Goal: Information Seeking & Learning: Find specific fact

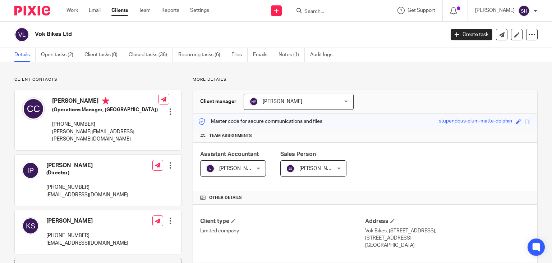
click at [309, 7] on form at bounding box center [342, 10] width 77 height 9
click at [321, 11] on input "Search" at bounding box center [336, 12] width 65 height 6
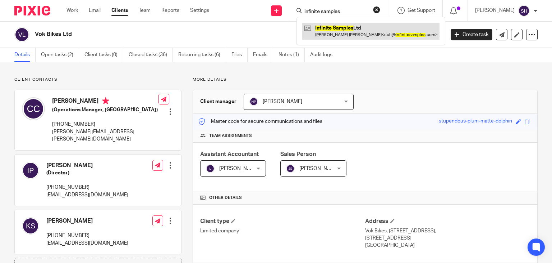
type input "infinite samples"
click at [348, 31] on link at bounding box center [370, 31] width 137 height 17
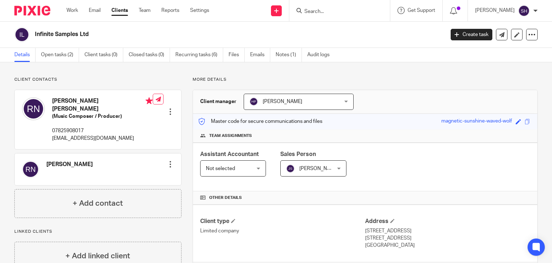
drag, startPoint x: 36, startPoint y: 28, endPoint x: 116, endPoint y: 35, distance: 80.5
click at [92, 32] on div "Infinite Samples Ltd" at bounding box center [227, 34] width 426 height 15
click at [36, 24] on div "Infinite Samples Ltd Create task Update from Companies House Export data Merge …" at bounding box center [276, 35] width 552 height 26
drag, startPoint x: 34, startPoint y: 31, endPoint x: 109, endPoint y: 32, distance: 75.5
click at [109, 32] on div "Infinite Samples Ltd" at bounding box center [227, 34] width 426 height 15
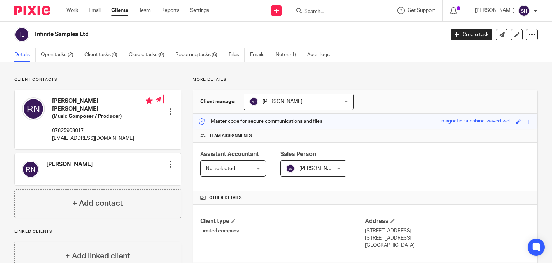
copy h2 "Infinite Samples Ltd"
click at [321, 10] on input "Search" at bounding box center [336, 12] width 65 height 6
paste input "Oomph Holdings Ltd"
type input "Oomph Holdings Ltd"
click button "submit" at bounding box center [0, 0] width 0 height 0
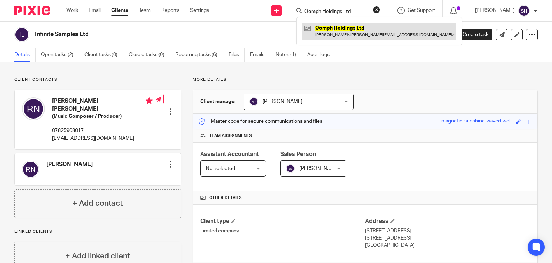
click at [355, 28] on link at bounding box center [379, 31] width 154 height 17
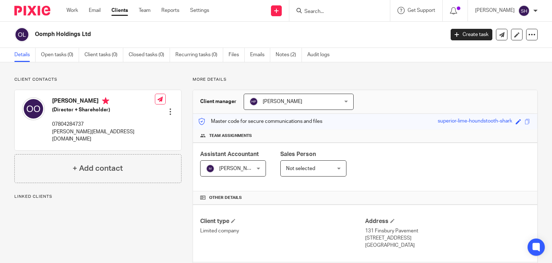
drag, startPoint x: 35, startPoint y: 32, endPoint x: 112, endPoint y: 35, distance: 77.7
click at [112, 35] on div "Oomph Holdings Ltd" at bounding box center [227, 34] width 426 height 15
copy h2 "Oomph Holdings Ltd"
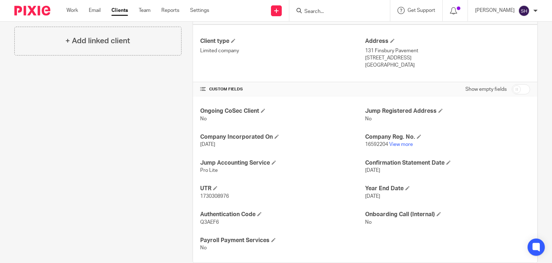
scroll to position [193, 0]
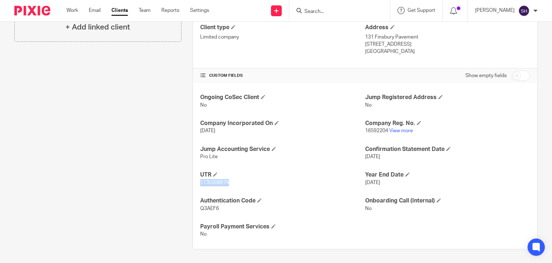
drag, startPoint x: 199, startPoint y: 181, endPoint x: 238, endPoint y: 179, distance: 38.5
click at [238, 179] on p "1730308976" at bounding box center [282, 182] width 165 height 7
copy span "1730308976"
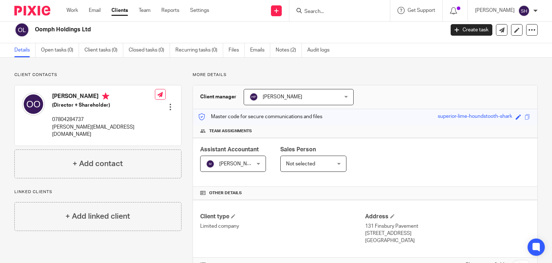
scroll to position [0, 0]
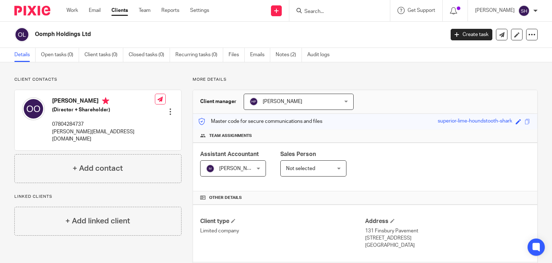
drag, startPoint x: 32, startPoint y: 29, endPoint x: 136, endPoint y: 31, distance: 104.0
click at [136, 31] on div "Oomph Holdings Ltd" at bounding box center [227, 34] width 426 height 15
copy h2 "Oomph Holdings Ltd"
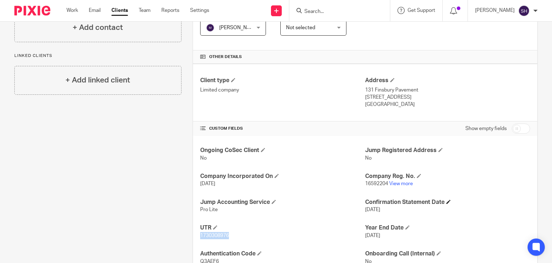
scroll to position [180, 0]
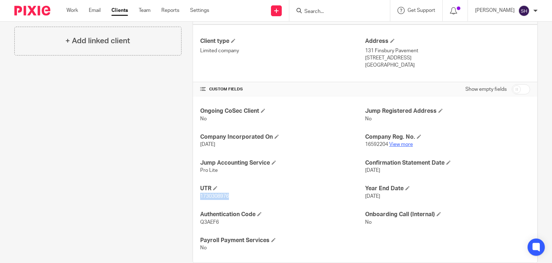
click at [393, 145] on link "View more" at bounding box center [401, 144] width 24 height 5
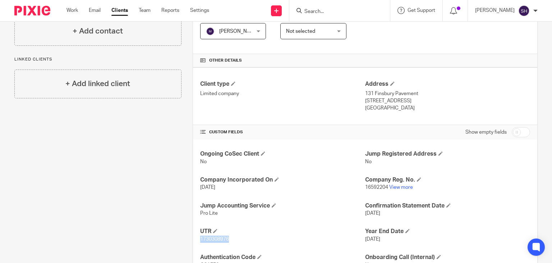
scroll to position [36, 0]
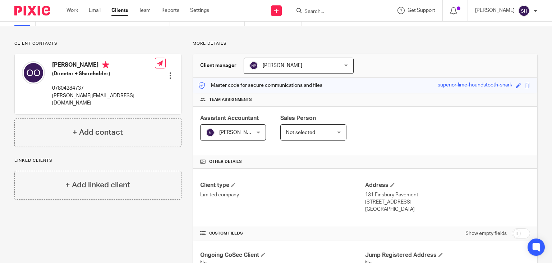
click at [326, 13] on input "Search" at bounding box center [336, 12] width 65 height 6
paste input "Many Many Clothes LTD"
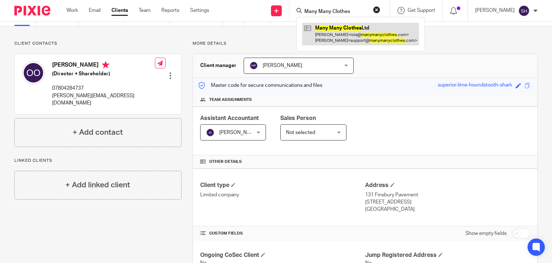
type input "Many Many Clothes"
click at [339, 29] on link at bounding box center [360, 34] width 117 height 22
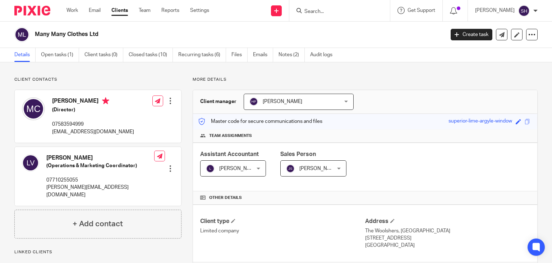
drag, startPoint x: 32, startPoint y: 31, endPoint x: 177, endPoint y: 37, distance: 145.1
click at [177, 37] on div "Many Many Clothes Ltd" at bounding box center [227, 34] width 426 height 15
copy h2 "Many Many Clothes Ltd"
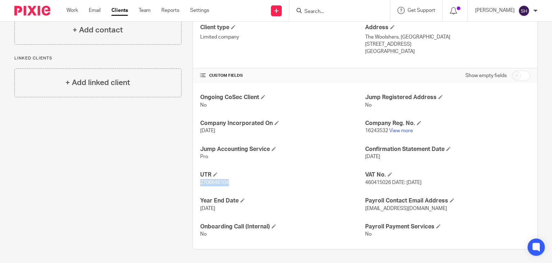
drag, startPoint x: 198, startPoint y: 182, endPoint x: 255, endPoint y: 187, distance: 57.5
click at [255, 187] on div "Ongoing CoSec Client No Jump Registered Address No Company Incorporated On 11 F…" at bounding box center [365, 166] width 345 height 166
copy span "2706946104"
click at [267, 174] on h4 "UTR" at bounding box center [282, 175] width 165 height 8
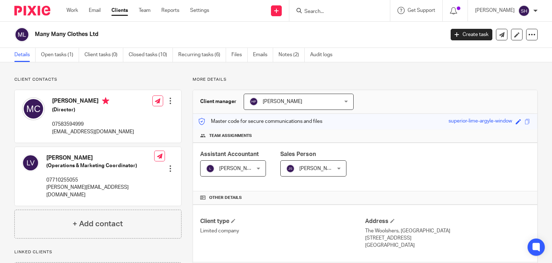
click at [375, 79] on div "Client contacts Lola Vogel (Operations & Marketing Coordinator) 07710255055 lol…" at bounding box center [276, 259] width 552 height 394
drag, startPoint x: 375, startPoint y: 79, endPoint x: 369, endPoint y: 76, distance: 6.4
click at [374, 78] on p "More details" at bounding box center [365, 80] width 345 height 6
drag, startPoint x: 369, startPoint y: 76, endPoint x: 365, endPoint y: 73, distance: 4.4
click at [367, 75] on div "Client contacts Lola Vogel (Operations & Marketing Coordinator) 07710255055 lol…" at bounding box center [276, 259] width 552 height 394
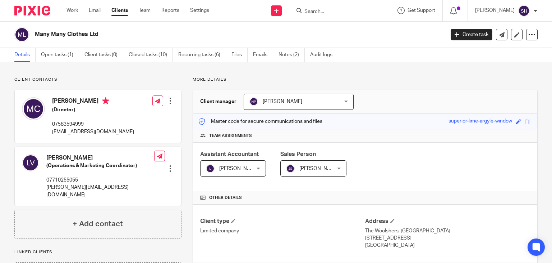
click at [345, 63] on div "Client contacts Lola Vogel (Operations & Marketing Coordinator) 07710255055 lol…" at bounding box center [276, 259] width 552 height 394
click at [332, 81] on p "More details" at bounding box center [365, 80] width 345 height 6
drag, startPoint x: 244, startPoint y: 76, endPoint x: 381, endPoint y: 115, distance: 142.7
click at [386, 125] on div "Client contacts Lola Vogel (Operations & Marketing Coordinator) 07710255055 lol…" at bounding box center [276, 259] width 552 height 394
click at [390, 69] on div "Client contacts Lola Vogel (Operations & Marketing Coordinator) 07710255055 lol…" at bounding box center [276, 259] width 552 height 394
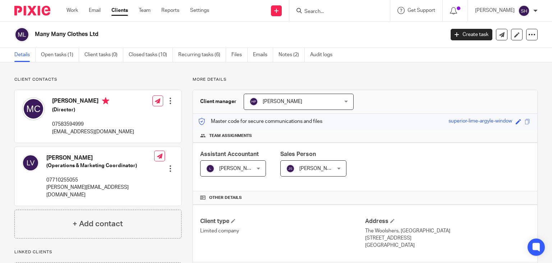
drag, startPoint x: 371, startPoint y: 69, endPoint x: 345, endPoint y: 69, distance: 26.3
click at [345, 69] on div "Client contacts Lola Vogel (Operations & Marketing Coordinator) 07710255055 lol…" at bounding box center [276, 259] width 552 height 394
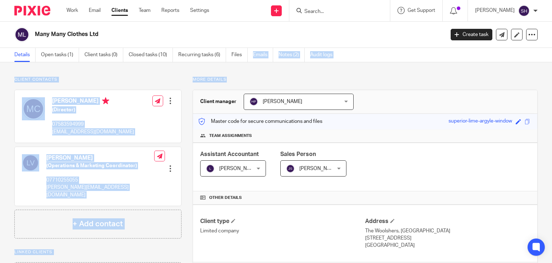
drag, startPoint x: 375, startPoint y: 71, endPoint x: 249, endPoint y: 61, distance: 126.6
click at [249, 61] on main "Many Many Clothes Ltd Create task Update from Companies House Export data Merge…" at bounding box center [276, 131] width 552 height 263
click at [384, 73] on div "Client contacts Lola Vogel (Operations & Marketing Coordinator) 07710255055 lol…" at bounding box center [276, 259] width 552 height 394
click at [170, 68] on div "Client contacts Lola Vogel (Operations & Marketing Coordinator) 07710255055 lol…" at bounding box center [276, 259] width 552 height 394
click at [165, 72] on div "Client contacts Lola Vogel (Operations & Marketing Coordinator) 07710255055 lol…" at bounding box center [276, 259] width 552 height 394
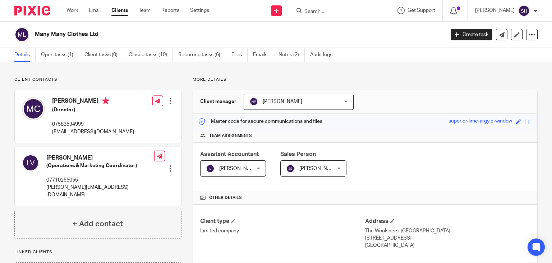
click at [385, 95] on div "Client manager Hely Patel Hely Patel Aashish A Abinandhana P.K Abirami Senthilk…" at bounding box center [365, 102] width 345 height 24
click at [294, 76] on div "Client contacts Lola Vogel (Operations & Marketing Coordinator) 07710255055 lol…" at bounding box center [276, 259] width 552 height 394
click at [285, 77] on p "More details" at bounding box center [365, 80] width 345 height 6
click at [280, 77] on p "More details" at bounding box center [365, 80] width 345 height 6
click at [219, 28] on div "Many Many Clothes Ltd" at bounding box center [227, 34] width 426 height 15
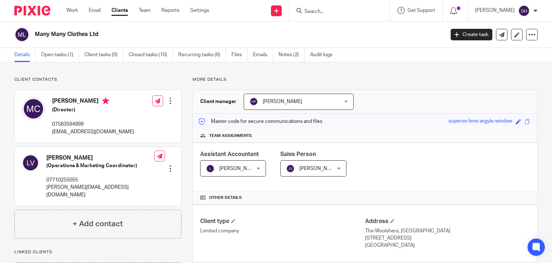
click at [383, 64] on div "Client contacts Lola Vogel (Operations & Marketing Coordinator) 07710255055 lol…" at bounding box center [276, 259] width 552 height 394
click at [67, 55] on link "Open tasks (1)" at bounding box center [60, 55] width 38 height 14
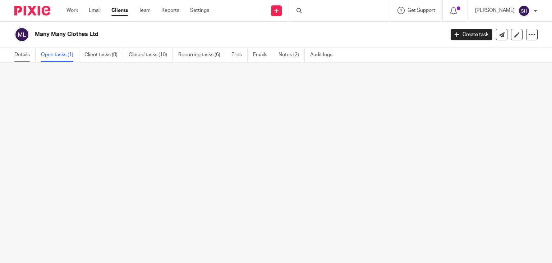
click at [23, 54] on link "Details" at bounding box center [24, 55] width 21 height 14
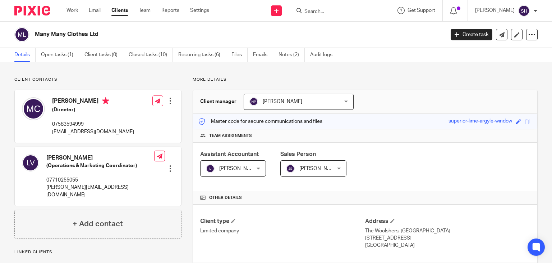
click at [27, 57] on link "Details" at bounding box center [24, 55] width 21 height 14
click at [410, 78] on p "More details" at bounding box center [365, 80] width 345 height 6
drag, startPoint x: 33, startPoint y: 34, endPoint x: 111, endPoint y: 36, distance: 77.7
click at [111, 36] on div "Many Many Clothes Ltd" at bounding box center [227, 34] width 426 height 15
click at [117, 32] on h2 "Many Many Clothes Ltd" at bounding box center [197, 35] width 324 height 8
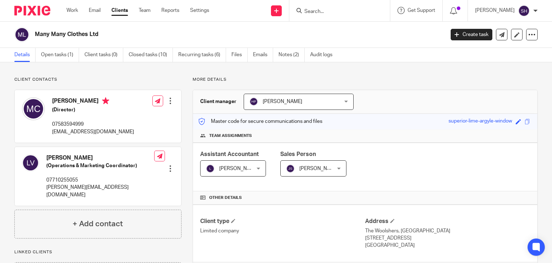
click at [338, 111] on div "Client manager Hely Patel Hely Patel Aashish A Abinandhana P.K Abirami Senthilk…" at bounding box center [365, 102] width 345 height 24
drag, startPoint x: 286, startPoint y: 51, endPoint x: 339, endPoint y: 67, distance: 55.7
click at [286, 51] on link "Notes (2)" at bounding box center [292, 55] width 26 height 14
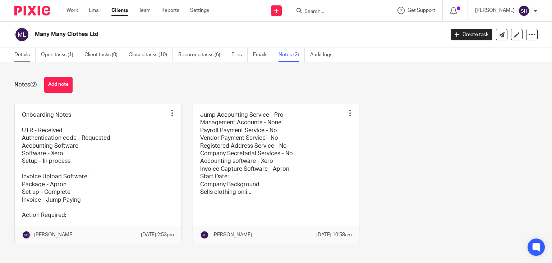
click at [28, 52] on link "Details" at bounding box center [24, 55] width 21 height 14
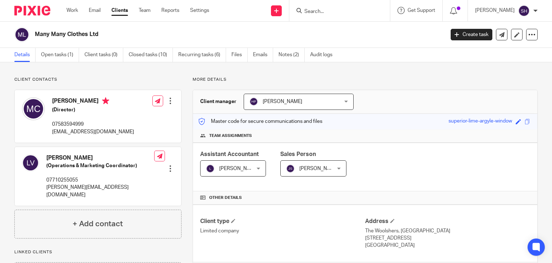
click at [313, 8] on form at bounding box center [342, 10] width 77 height 9
click at [318, 13] on input "Search" at bounding box center [336, 12] width 65 height 6
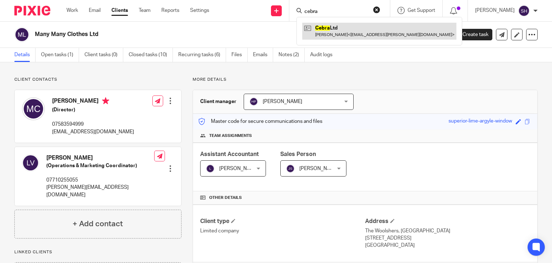
type input "cebra"
click at [350, 24] on link at bounding box center [379, 31] width 154 height 17
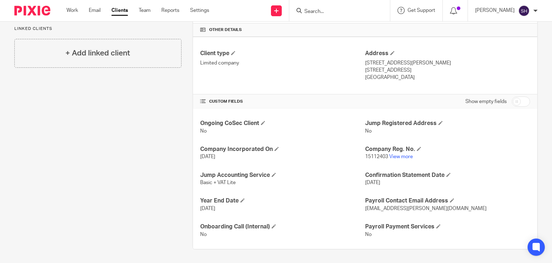
scroll to position [24, 0]
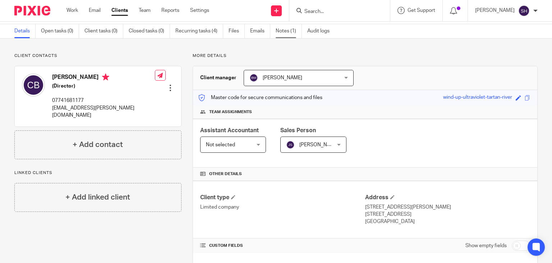
click at [288, 28] on link "Notes (1)" at bounding box center [289, 31] width 26 height 14
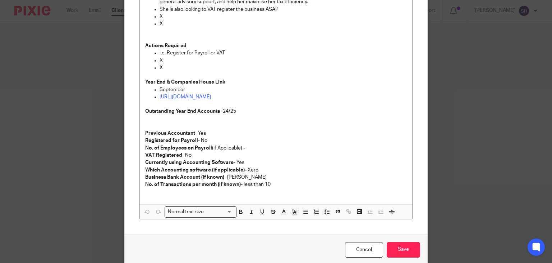
scroll to position [239, 0]
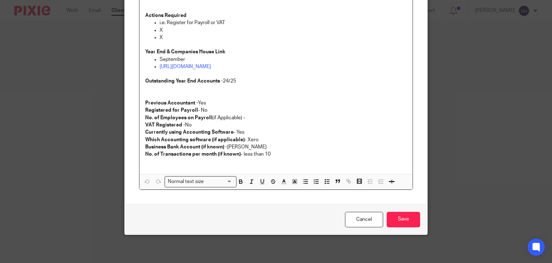
drag, startPoint x: 346, startPoint y: 216, endPoint x: 347, endPoint y: 195, distance: 21.6
click at [346, 216] on link "Cancel" at bounding box center [364, 218] width 38 height 15
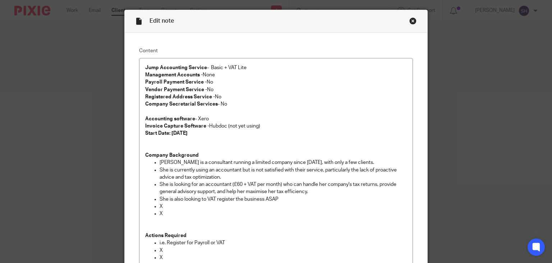
scroll to position [0, 0]
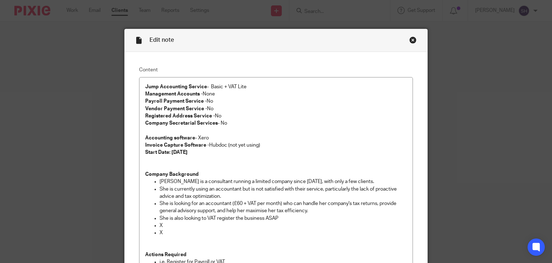
click at [410, 40] on div "Close this dialog window" at bounding box center [413, 39] width 7 height 7
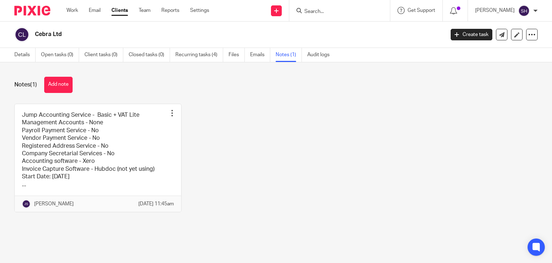
click at [318, 7] on form at bounding box center [342, 10] width 77 height 9
click at [321, 12] on input "Search" at bounding box center [336, 12] width 65 height 6
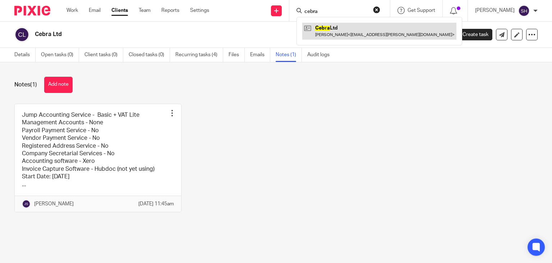
type input "cebra"
click at [365, 26] on link at bounding box center [379, 31] width 154 height 17
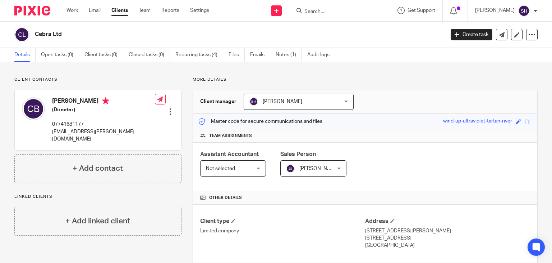
click at [316, 10] on input "Search" at bounding box center [336, 12] width 65 height 6
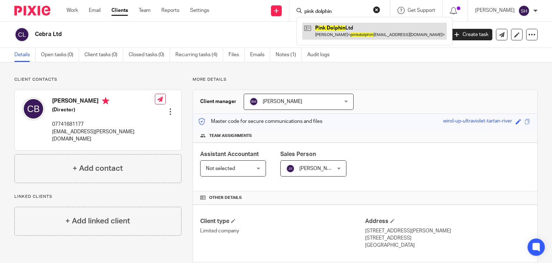
type input "pink dolphin"
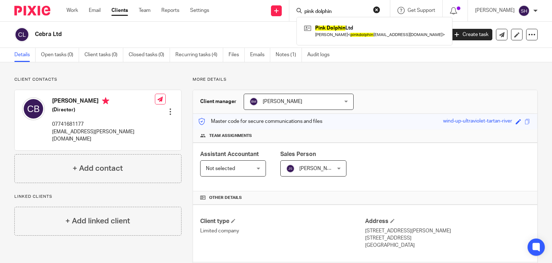
drag, startPoint x: 335, startPoint y: 35, endPoint x: 474, endPoint y: 28, distance: 138.6
click at [335, 35] on link at bounding box center [374, 31] width 145 height 17
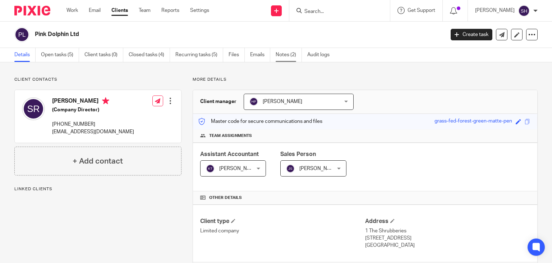
click at [291, 57] on link "Notes (2)" at bounding box center [289, 55] width 26 height 14
click at [293, 54] on link "Notes (2)" at bounding box center [289, 55] width 26 height 14
click at [292, 52] on link "Notes (2)" at bounding box center [289, 55] width 26 height 14
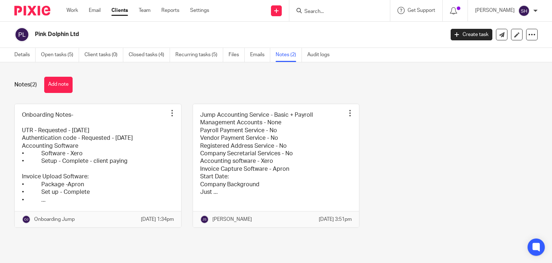
drag, startPoint x: 519, startPoint y: 116, endPoint x: 519, endPoint y: 122, distance: 6.1
click at [523, 120] on div "Onboarding Notes- UTR - Requested - 7th July 2025 Authentication code - Request…" at bounding box center [270, 171] width 535 height 134
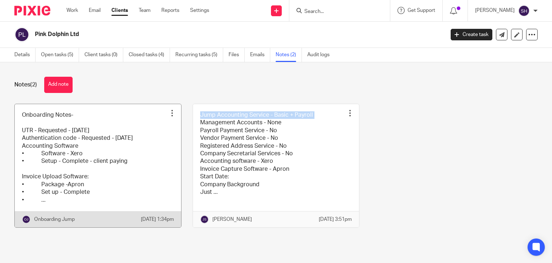
click at [132, 138] on link at bounding box center [98, 165] width 167 height 123
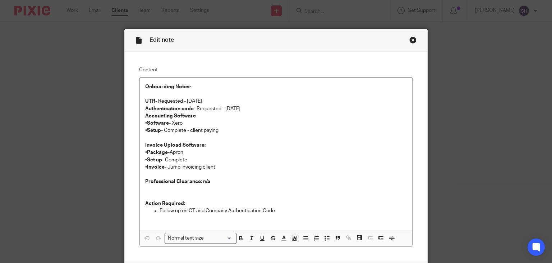
drag, startPoint x: 194, startPoint y: 110, endPoint x: 251, endPoint y: 104, distance: 57.5
click at [195, 110] on p "Authentication code - Requested - 7th July 2025" at bounding box center [276, 108] width 262 height 7
click at [264, 102] on p "UTR - Requested - 7th July 2025" at bounding box center [276, 100] width 262 height 7
click at [259, 111] on p "Authentication code - Requested - 7th July 2025" at bounding box center [276, 108] width 262 height 7
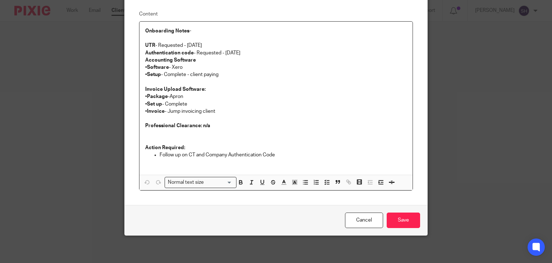
scroll to position [56, 0]
drag, startPoint x: 362, startPoint y: 220, endPoint x: 340, endPoint y: 218, distance: 22.0
click at [362, 219] on link "Cancel" at bounding box center [364, 219] width 38 height 15
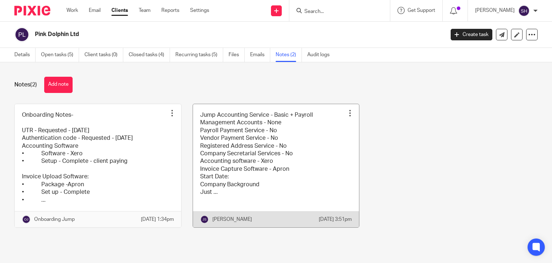
click at [246, 152] on link at bounding box center [276, 165] width 167 height 123
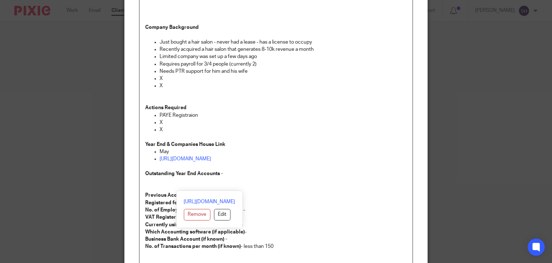
scroll to position [216, 0]
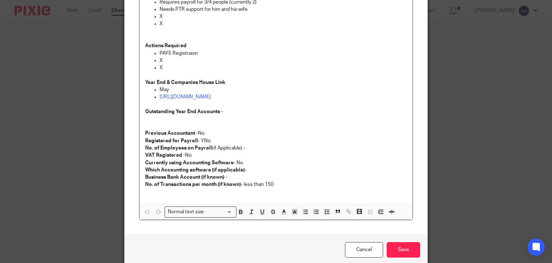
click at [377, 127] on p at bounding box center [276, 122] width 262 height 15
click at [364, 253] on link "Cancel" at bounding box center [364, 249] width 38 height 15
click at [361, 248] on link "Cancel" at bounding box center [364, 249] width 38 height 15
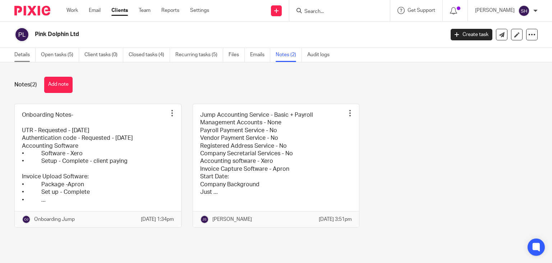
click at [24, 52] on link "Details" at bounding box center [24, 55] width 21 height 14
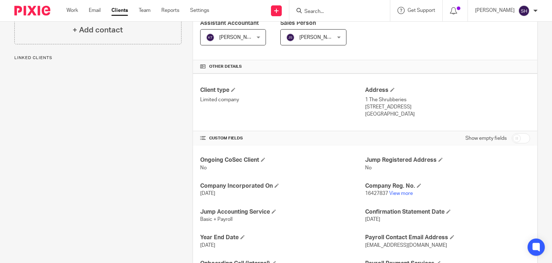
scroll to position [144, 0]
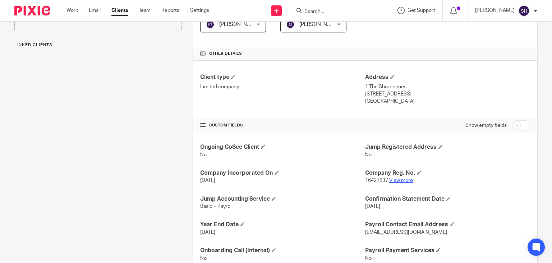
click at [396, 178] on link "View more" at bounding box center [401, 180] width 24 height 5
